Goal: Information Seeking & Learning: Learn about a topic

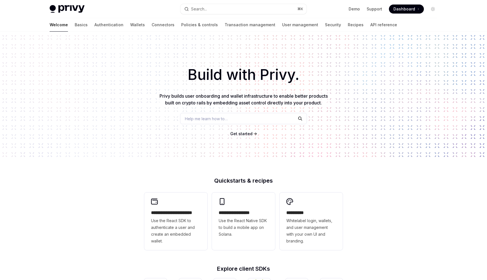
type textarea "*"
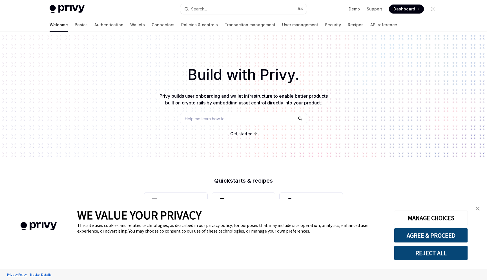
scroll to position [168, 0]
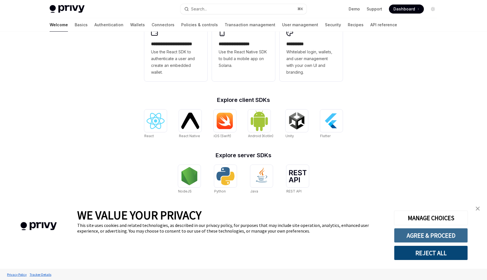
click at [410, 235] on button "AGREE & PROCEED" at bounding box center [431, 235] width 74 height 15
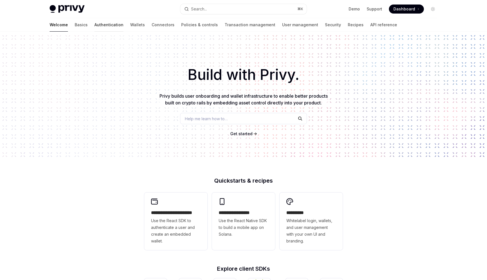
click at [94, 22] on link "Authentication" at bounding box center [108, 25] width 29 height 14
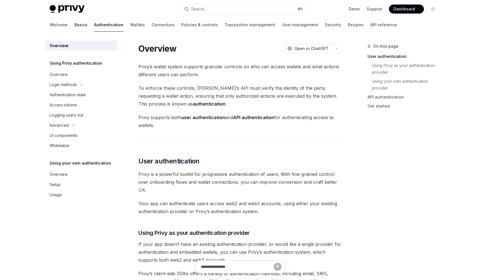
click at [74, 23] on link "Basics" at bounding box center [80, 25] width 13 height 14
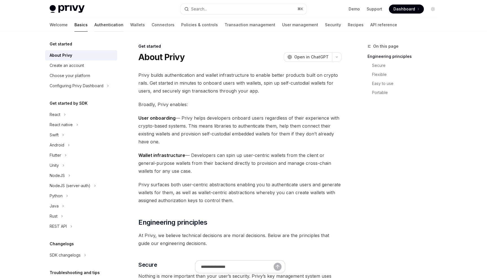
click at [94, 24] on link "Authentication" at bounding box center [108, 25] width 29 height 14
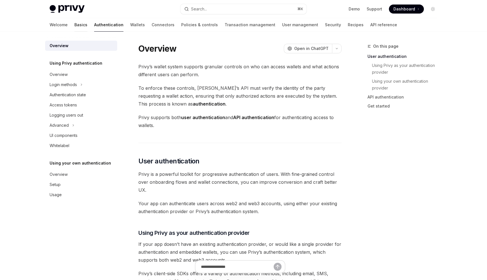
click at [74, 28] on link "Basics" at bounding box center [80, 25] width 13 height 14
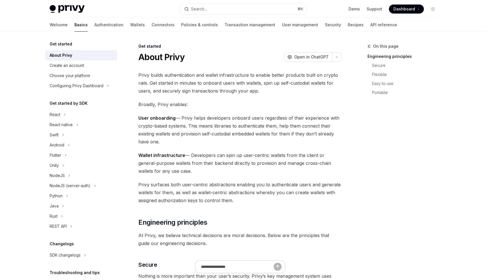
click at [75, 12] on img at bounding box center [67, 9] width 35 height 8
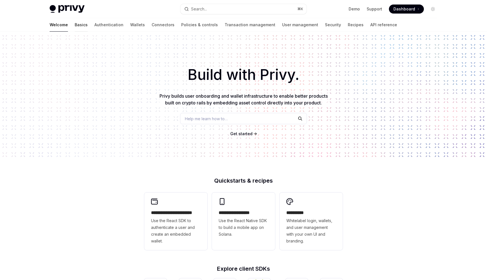
click at [75, 23] on link "Basics" at bounding box center [81, 25] width 13 height 14
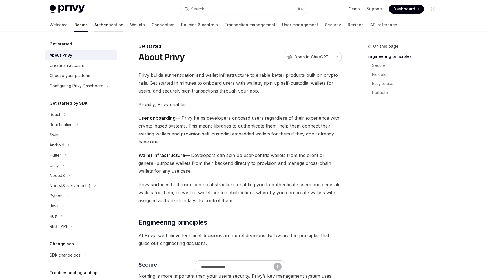
click at [94, 27] on link "Authentication" at bounding box center [108, 25] width 29 height 14
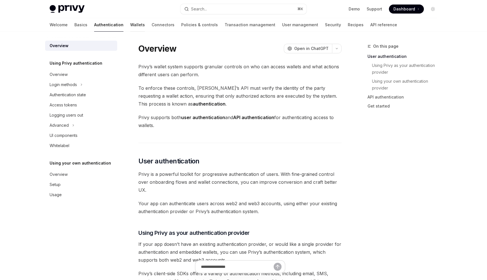
click at [130, 23] on link "Wallets" at bounding box center [137, 25] width 15 height 14
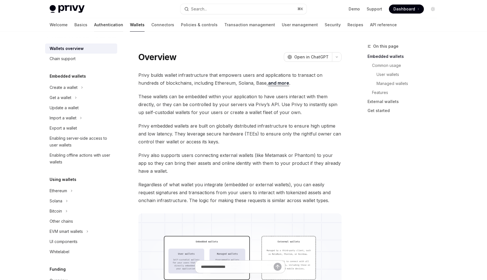
click at [94, 30] on link "Authentication" at bounding box center [108, 25] width 29 height 14
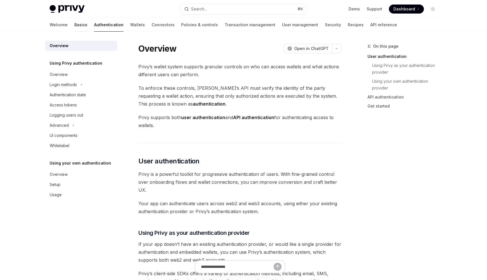
click at [74, 25] on link "Basics" at bounding box center [80, 25] width 13 height 14
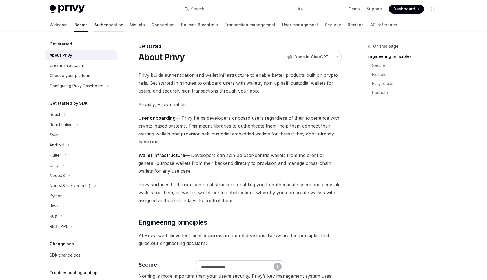
click at [94, 26] on link "Authentication" at bounding box center [108, 25] width 29 height 14
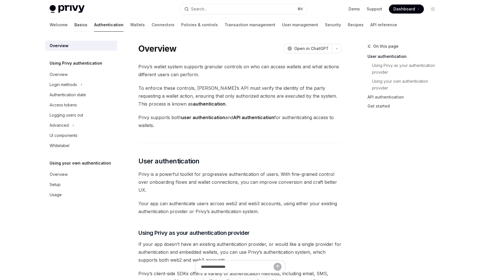
click at [74, 26] on link "Basics" at bounding box center [80, 25] width 13 height 14
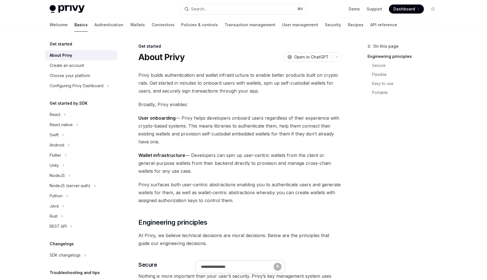
click at [59, 45] on h5 "Get started" at bounding box center [61, 44] width 23 height 7
click at [74, 25] on link "Basics" at bounding box center [80, 25] width 13 height 14
click at [434, 8] on icon "Toggle dark mode" at bounding box center [433, 9] width 5 height 5
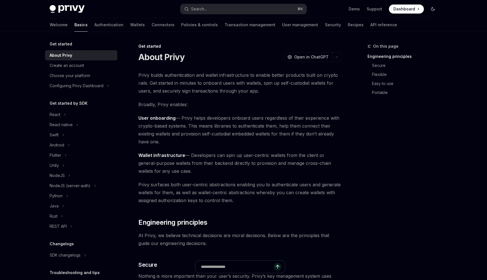
click at [433, 9] on icon "Toggle dark mode" at bounding box center [433, 9] width 5 height 5
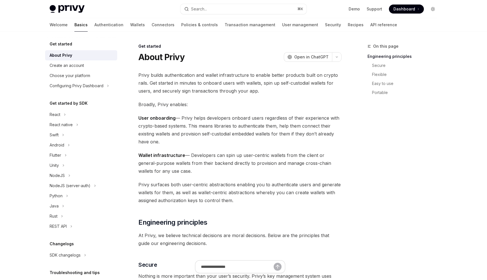
click at [433, 9] on icon "Toggle dark mode" at bounding box center [433, 9] width 5 height 5
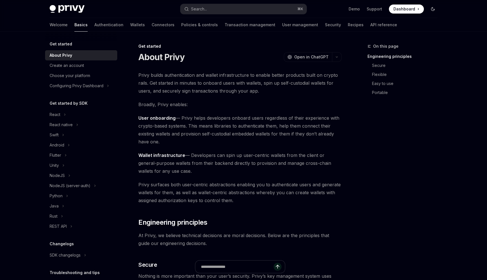
click at [433, 9] on icon "Toggle dark mode" at bounding box center [432, 8] width 3 height 3
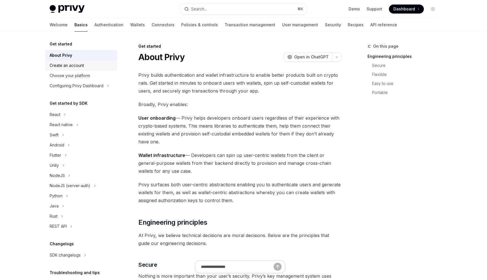
click at [74, 66] on div "Create an account" at bounding box center [67, 65] width 34 height 7
type textarea "*"
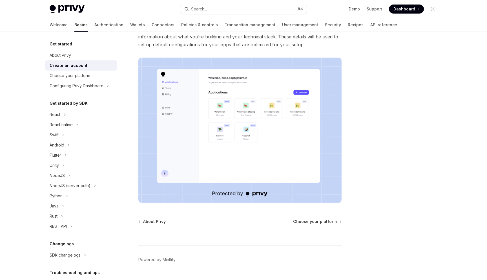
scroll to position [70, 0]
